Goal: Obtain resource: Obtain resource

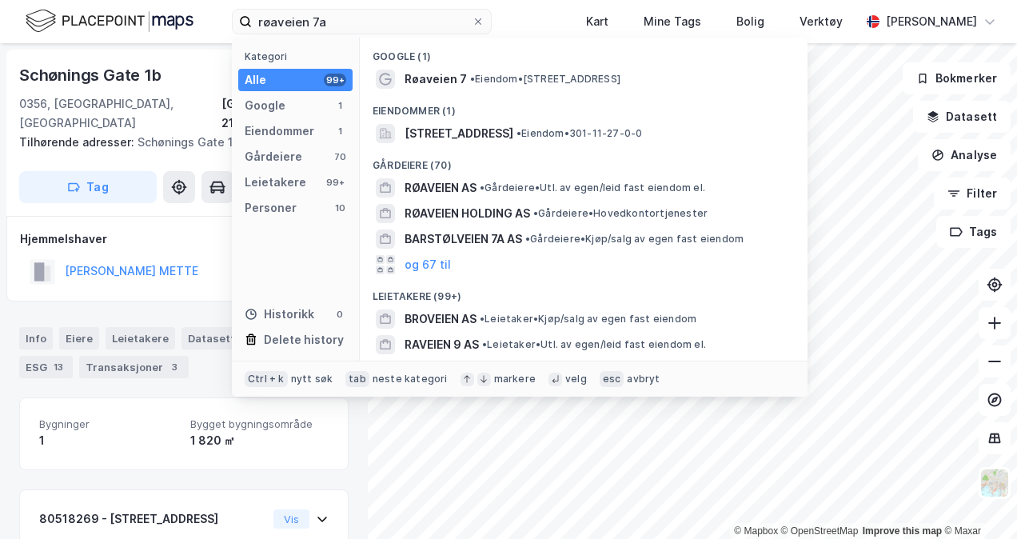
type input "røaveien 7a"
click at [273, 143] on div "Kategori Alle 99+ Google 1 Eiendommer 1 Gårdeiere 70 Leietakere 99+ Personer 10…" at bounding box center [296, 199] width 128 height 323
click at [278, 136] on div "Eiendommer" at bounding box center [280, 131] width 70 height 19
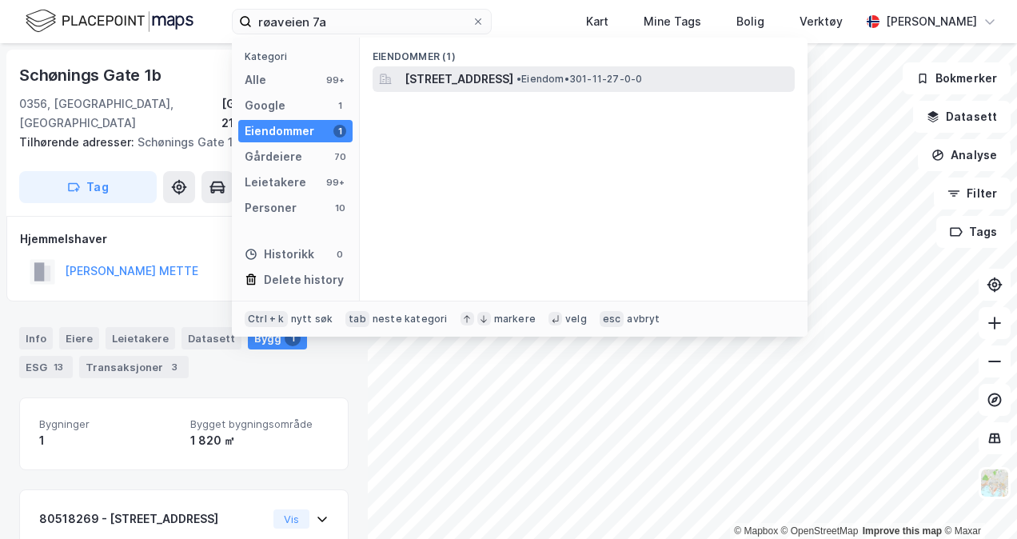
click at [452, 85] on span "[STREET_ADDRESS]" at bounding box center [459, 79] width 109 height 19
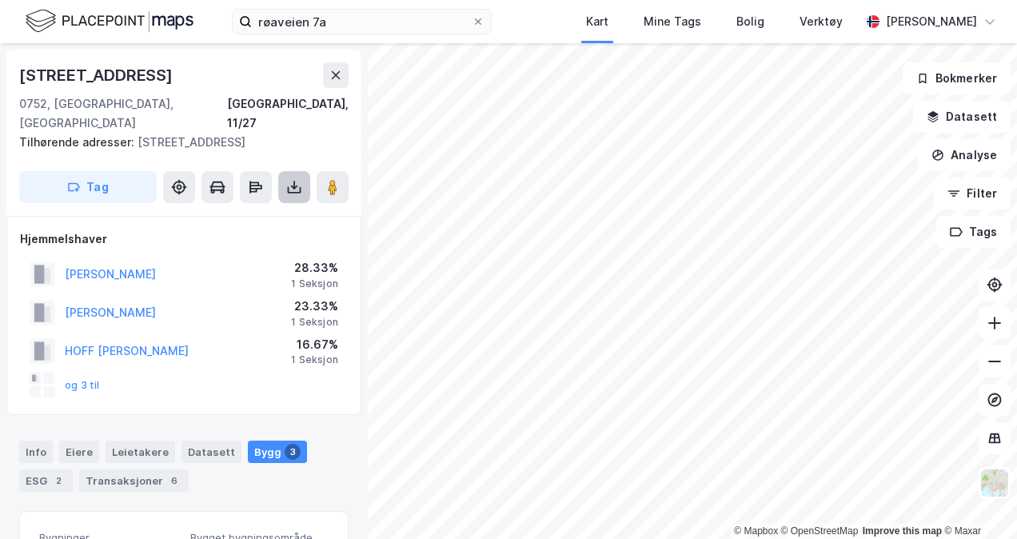
click at [304, 174] on button at bounding box center [294, 187] width 32 height 32
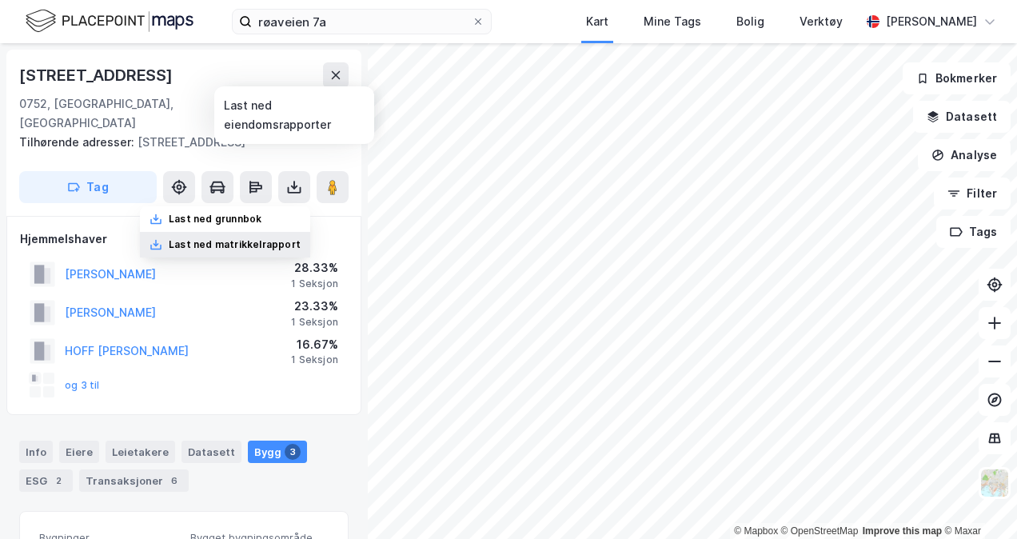
click at [264, 238] on div "Last ned matrikkelrapport" at bounding box center [235, 244] width 132 height 13
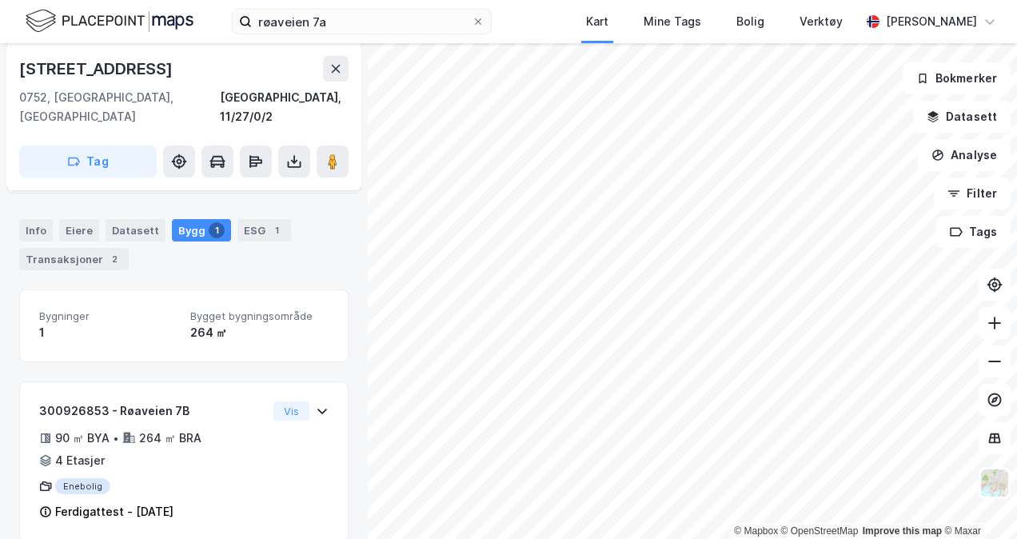
scroll to position [200, 0]
click at [301, 154] on icon at bounding box center [294, 162] width 16 height 16
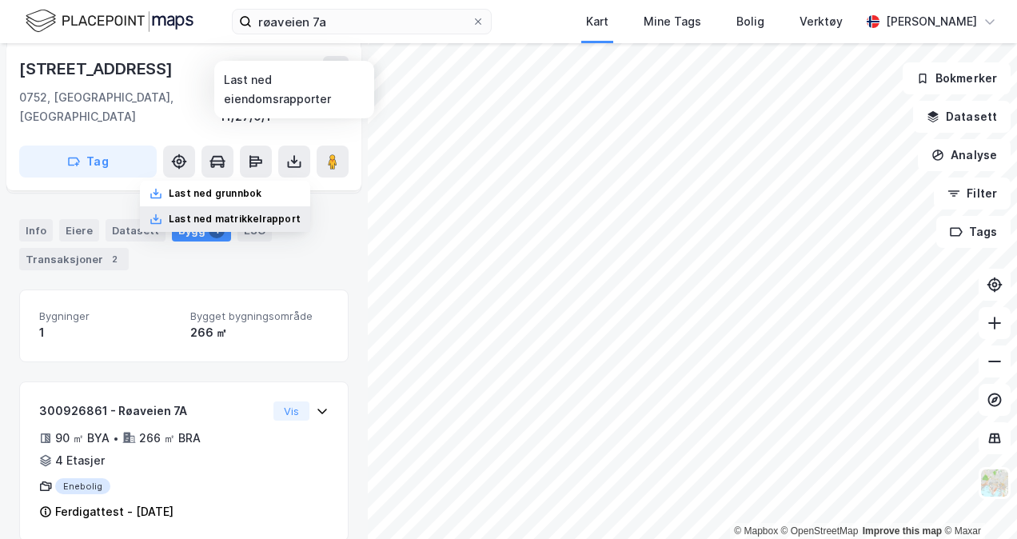
click at [270, 213] on div "Last ned matrikkelrapport" at bounding box center [235, 219] width 132 height 13
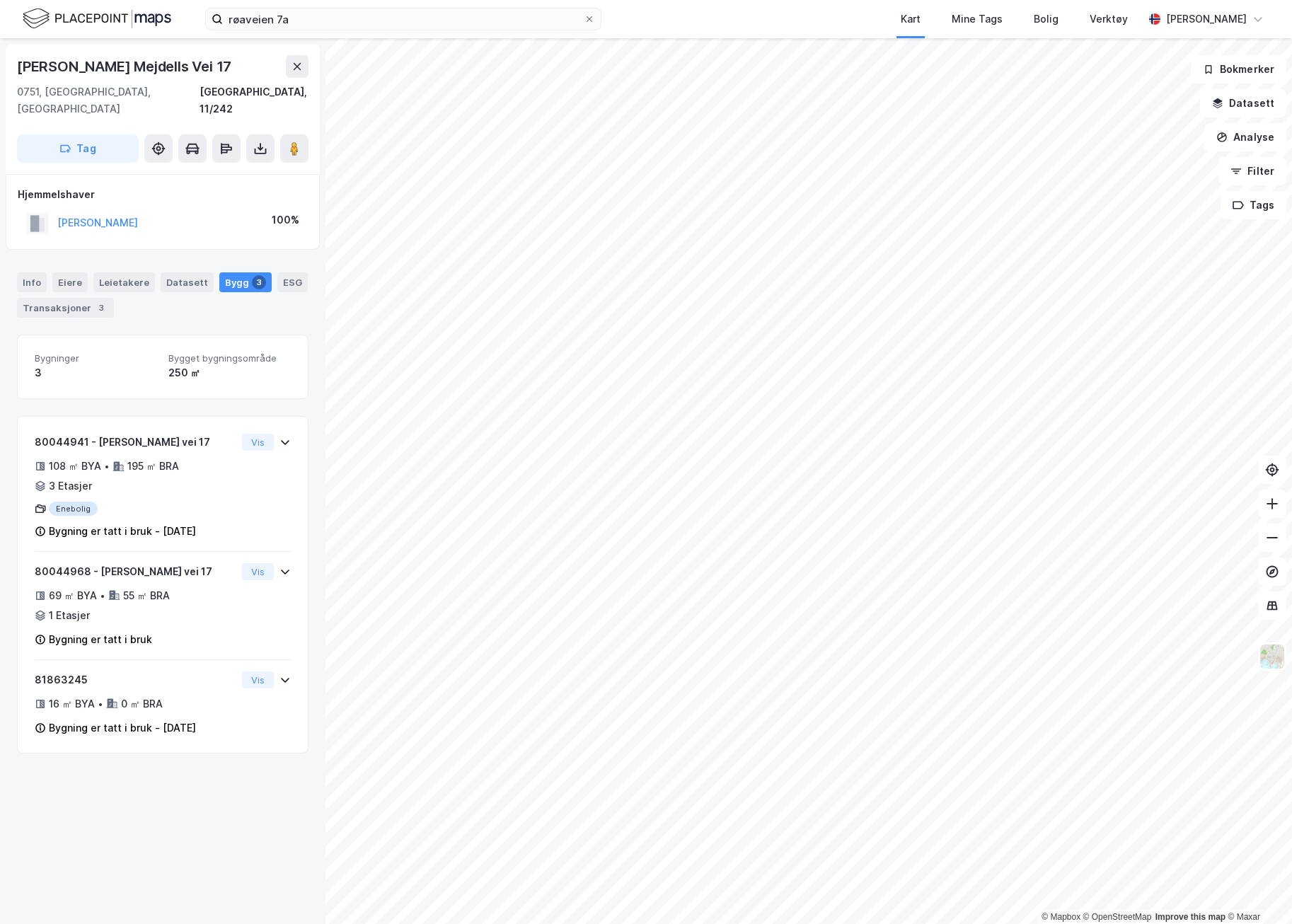
click at [74, 9] on img at bounding box center [97, 19] width 149 height 25
